Goal: Task Accomplishment & Management: Use online tool/utility

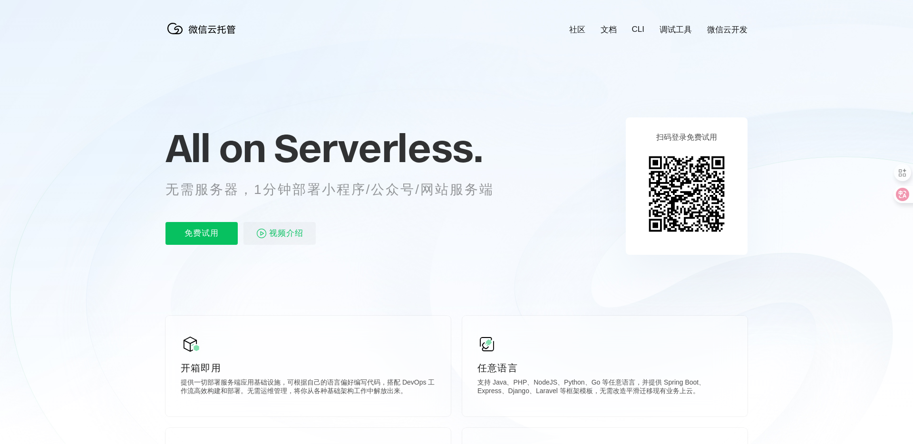
scroll to position [0, 1690]
click at [414, 210] on div "All on Serverless. 无需服务器，1分钟部署小程序/公众号/网站服务端 免费试用 视频介绍" at bounding box center [341, 186] width 352 height 138
click at [206, 231] on p "免费试用" at bounding box center [201, 233] width 72 height 23
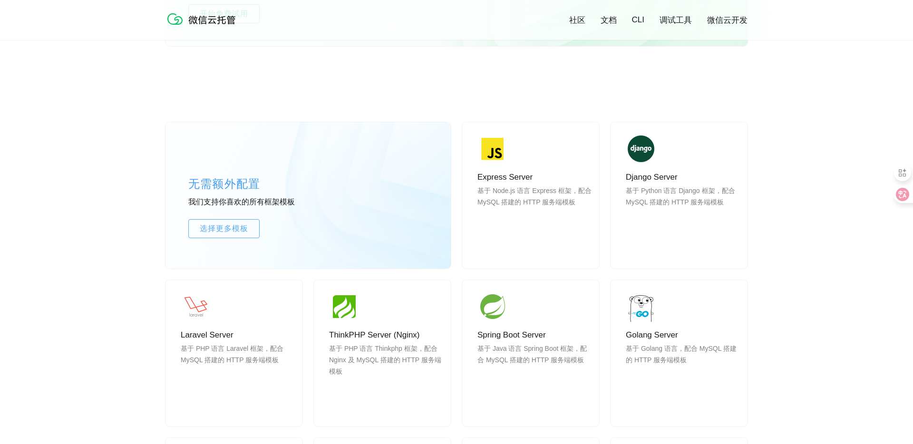
scroll to position [722, 0]
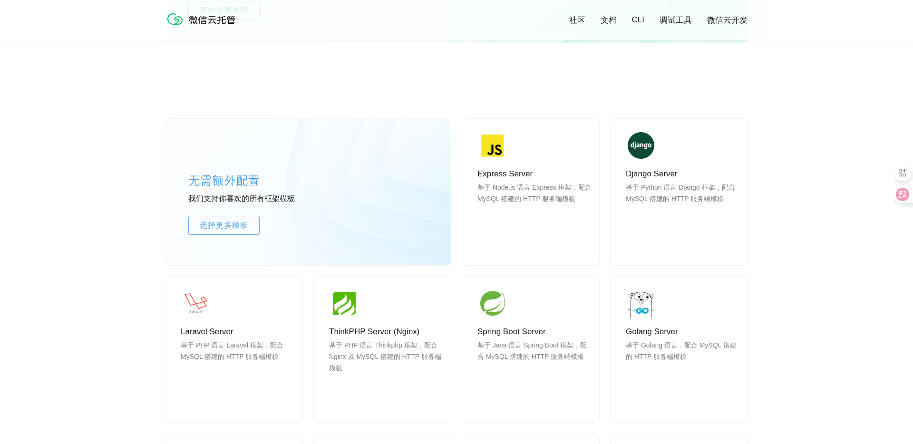
click at [202, 23] on img at bounding box center [203, 19] width 76 height 19
